Goal: Task Accomplishment & Management: Use online tool/utility

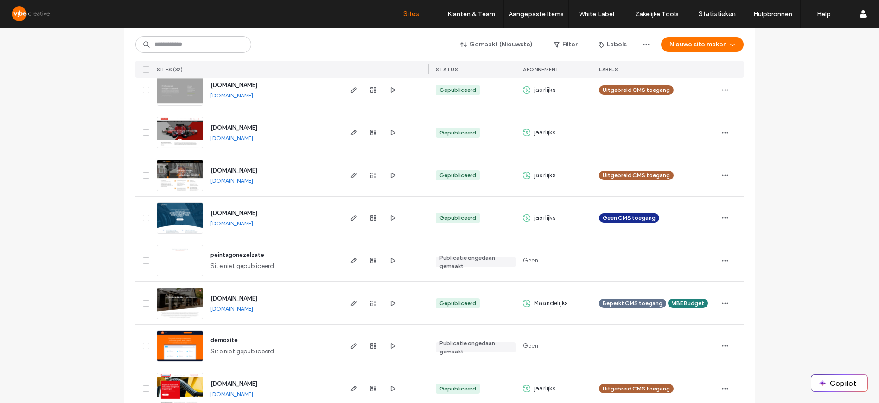
scroll to position [1155, 0]
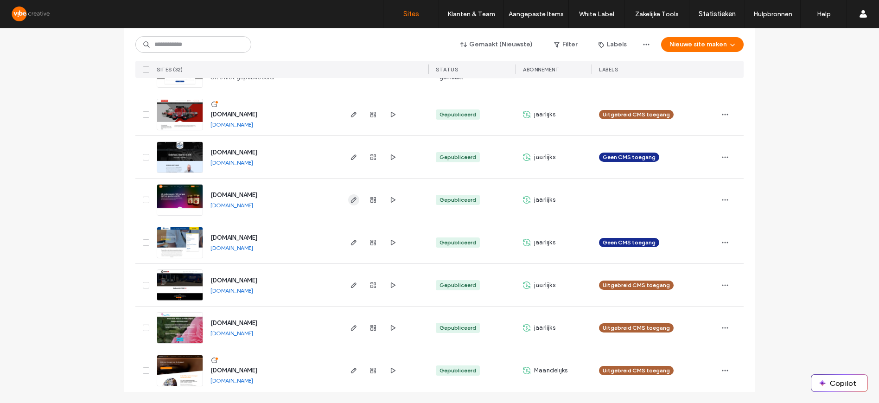
click at [353, 201] on icon "button" at bounding box center [353, 199] width 7 height 7
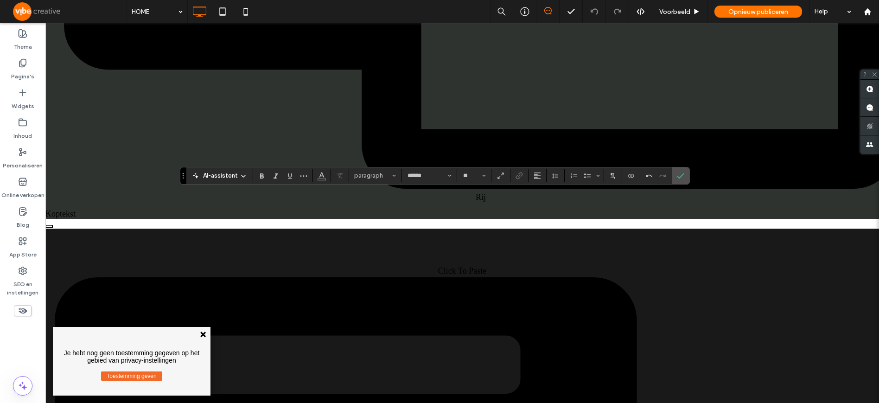
scroll to position [4497, 0]
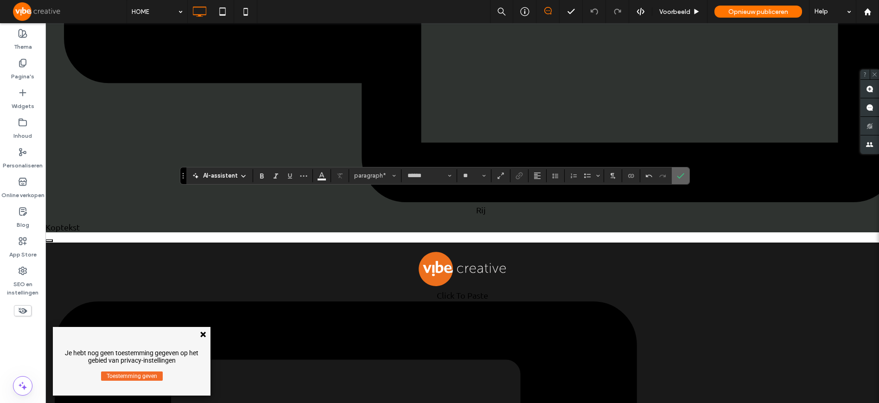
click at [677, 178] on icon "Bevestigen" at bounding box center [680, 175] width 7 height 7
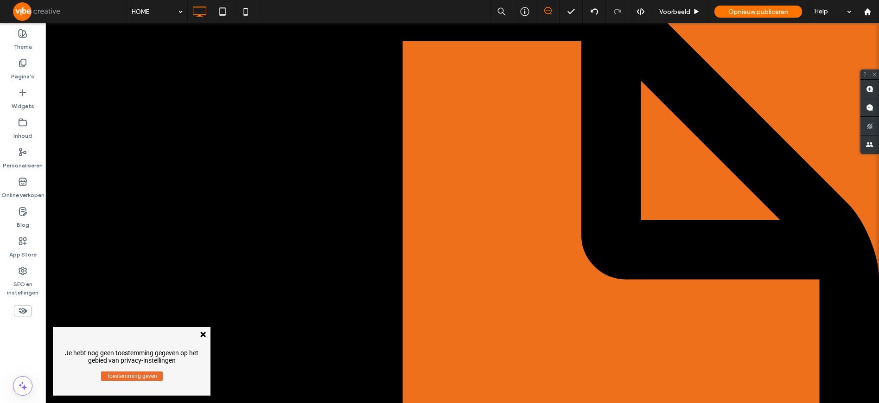
scroll to position [0, 0]
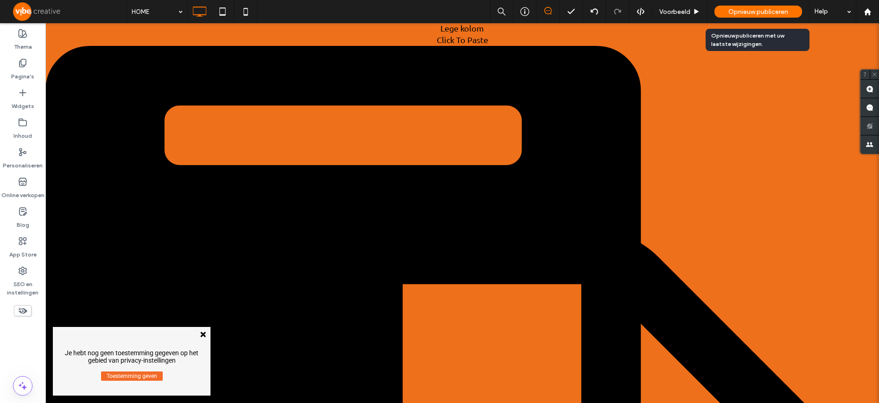
click at [766, 15] on span "Opnieuw publiceren" at bounding box center [758, 12] width 60 height 8
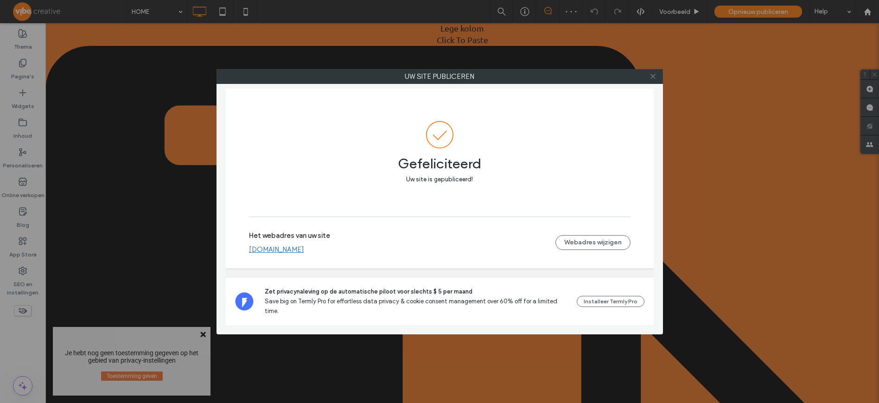
click at [652, 77] on icon at bounding box center [652, 76] width 7 height 7
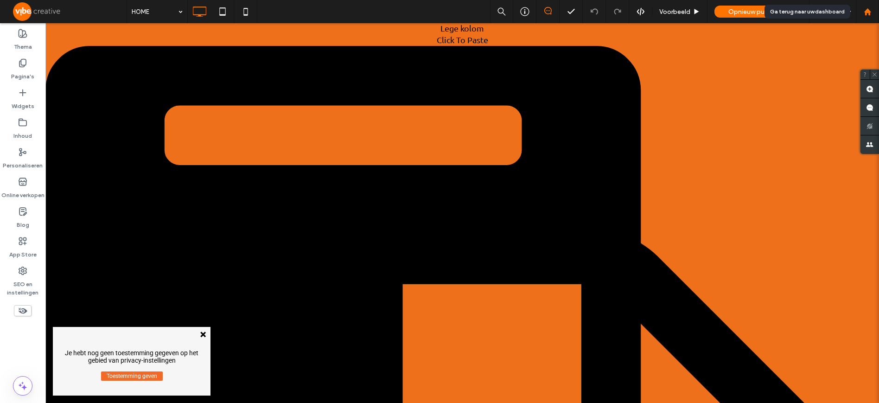
click at [865, 13] on use at bounding box center [866, 11] width 7 height 7
